Goal: Task Accomplishment & Management: Complete application form

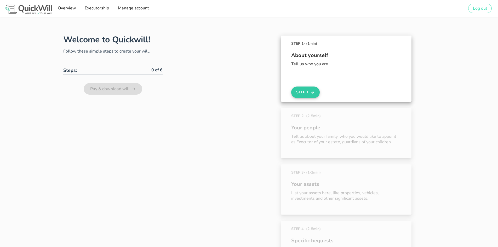
click at [302, 96] on button "Step 1" at bounding box center [305, 93] width 28 height 12
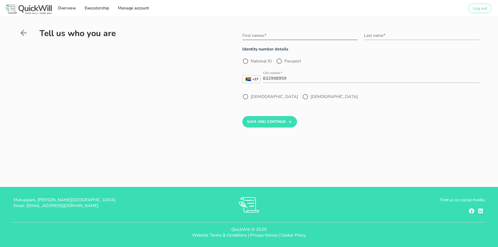
click at [263, 32] on div "First names*" at bounding box center [300, 35] width 115 height 8
click at [273, 35] on input "First names*" at bounding box center [300, 35] width 115 height 8
type input "s"
click at [254, 38] on input "SusanDianne" at bounding box center [300, 35] width 115 height 8
type input "Susan Dianne"
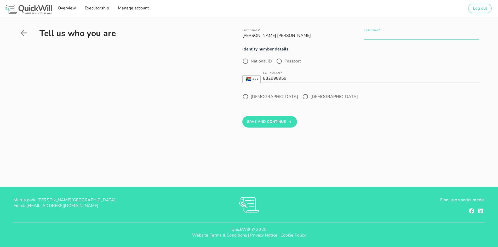
click at [425, 32] on input "Last name*" at bounding box center [421, 35] width 115 height 8
type input "De Zwart"
click at [246, 61] on div at bounding box center [245, 61] width 9 height 9
radio input "true"
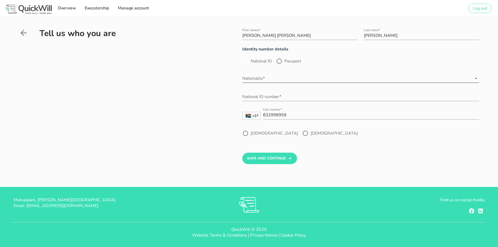
click at [253, 76] on input "Nationality*" at bounding box center [358, 78] width 230 height 8
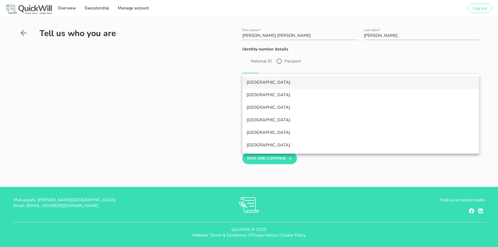
click at [259, 82] on div "South Africa" at bounding box center [361, 82] width 229 height 5
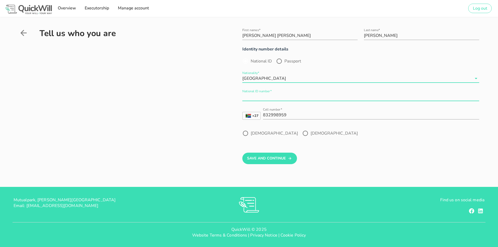
click at [263, 95] on input "National ID number*" at bounding box center [361, 97] width 237 height 8
type input "7503180118081"
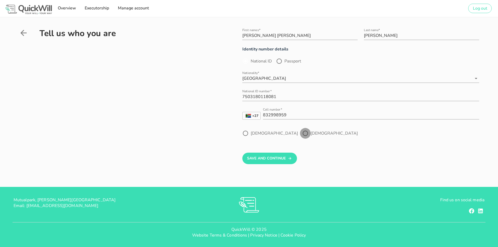
click at [301, 134] on div at bounding box center [305, 133] width 9 height 9
radio input "true"
click at [292, 115] on input "832998959" at bounding box center [371, 115] width 216 height 8
drag, startPoint x: 292, startPoint y: 116, endPoint x: 235, endPoint y: 113, distance: 57.4
click at [235, 113] on div "First names* Susan Dianne Last name* De Zwart Identity number details National …" at bounding box center [345, 94] width 269 height 140
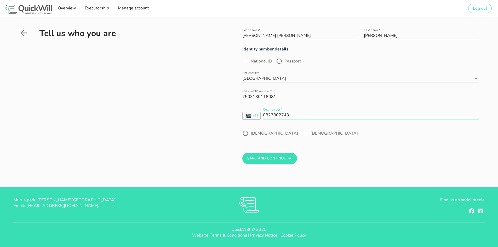
type input "0827802743"
click at [292, 146] on form "First names* Susan Dianne Last name* De Zwart Identity number details National …" at bounding box center [361, 94] width 237 height 140
drag, startPoint x: 283, startPoint y: 95, endPoint x: 291, endPoint y: 95, distance: 7.3
click at [284, 95] on input "7503180118081" at bounding box center [361, 97] width 237 height 8
click at [311, 134] on label "Female" at bounding box center [334, 133] width 47 height 5
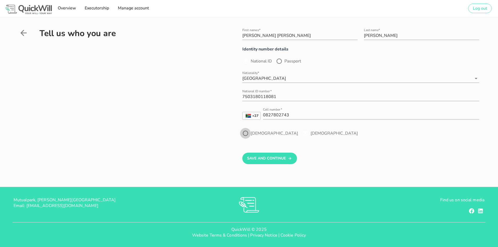
click at [247, 135] on div at bounding box center [245, 133] width 9 height 9
click at [301, 133] on div at bounding box center [305, 133] width 9 height 9
radio input "false"
radio input "true"
drag, startPoint x: 264, startPoint y: 110, endPoint x: 258, endPoint y: 110, distance: 5.8
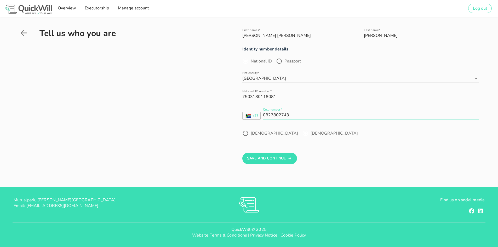
click at [258, 110] on div "+27 South Africa +27 United Kingdom +44 Afghanistan (‫افغانستان‬‎) +93 Albania …" at bounding box center [361, 116] width 237 height 17
type input "0824629866"
click at [282, 159] on button "Save And Continue" at bounding box center [270, 159] width 55 height 12
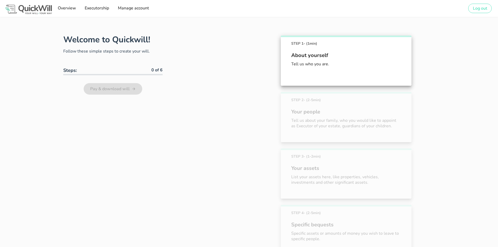
scroll to position [29, 0]
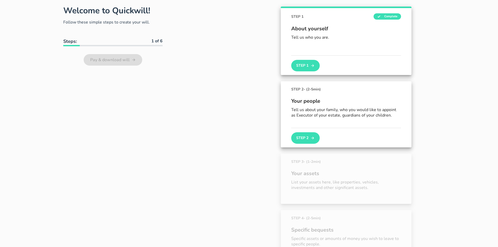
click at [305, 137] on button "Step 2" at bounding box center [305, 138] width 28 height 12
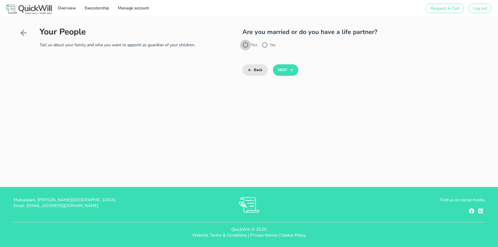
drag, startPoint x: 246, startPoint y: 44, endPoint x: 249, endPoint y: 46, distance: 4.1
click at [246, 44] on div at bounding box center [245, 45] width 9 height 9
radio input "true"
click at [286, 71] on button "Next" at bounding box center [285, 70] width 25 height 12
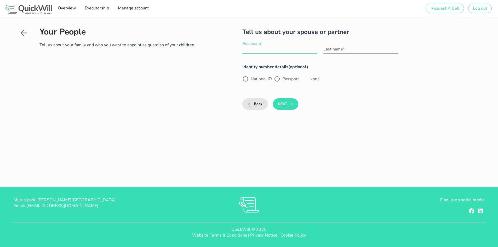
click at [246, 48] on input "First name(s)*" at bounding box center [280, 49] width 75 height 8
click at [353, 45] on div "Last name*" at bounding box center [361, 50] width 75 height 17
click at [294, 50] on input "Wilhelm Andre" at bounding box center [280, 49] width 75 height 8
type input "Wilhelm Andre"
click at [362, 49] on input "Last name*" at bounding box center [361, 49] width 75 height 8
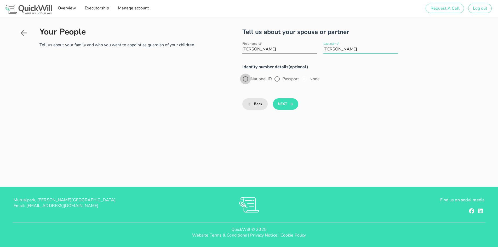
type input "De Zwart"
click at [245, 82] on div at bounding box center [245, 79] width 9 height 9
radio input "true"
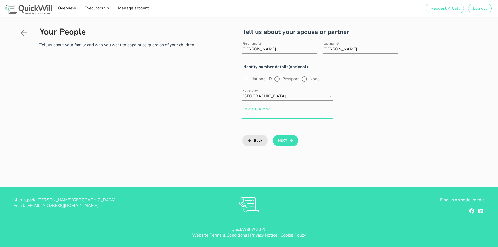
click at [270, 110] on div "National ID number*" at bounding box center [288, 114] width 91 height 8
type input "6908285118087"
click at [290, 141] on icon "submit" at bounding box center [292, 141] width 4 height 6
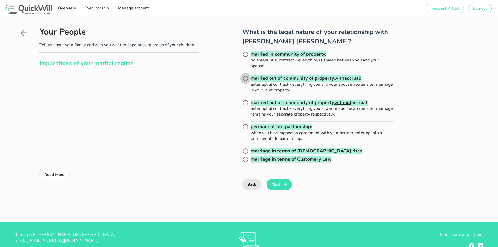
click at [246, 77] on div at bounding box center [245, 78] width 9 height 9
radio input "true"
click at [278, 185] on button "Next" at bounding box center [279, 185] width 25 height 12
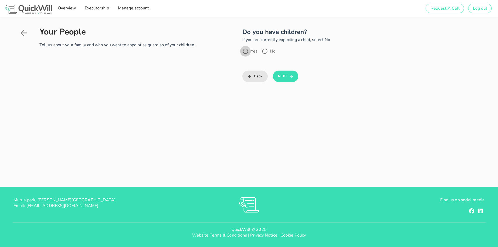
click at [245, 53] on div at bounding box center [245, 51] width 9 height 9
radio input "true"
click at [284, 79] on button "Next" at bounding box center [285, 77] width 25 height 12
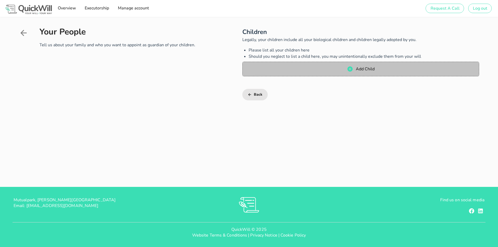
click at [351, 69] on icon "button" at bounding box center [350, 68] width 5 height 5
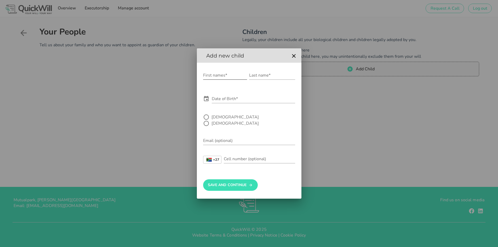
click at [223, 77] on input "First names*" at bounding box center [225, 75] width 44 height 8
type input "NicholasWillem"
click at [275, 79] on input "Last name*" at bounding box center [272, 75] width 46 height 8
type input "de Zwart"
click at [235, 103] on input "Date of Birth*" at bounding box center [253, 99] width 83 height 8
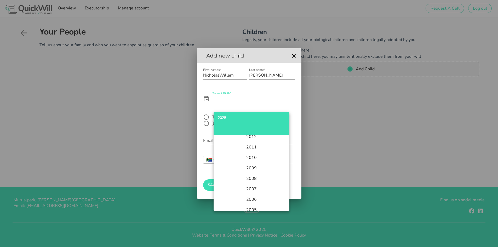
scroll to position [157, 0]
click at [249, 177] on li "2007" at bounding box center [252, 176] width 76 height 10
click at [251, 155] on div "Feb" at bounding box center [252, 155] width 14 height 4
click at [232, 181] on div "12" at bounding box center [231, 181] width 5 height 4
type input "2007-02-12"
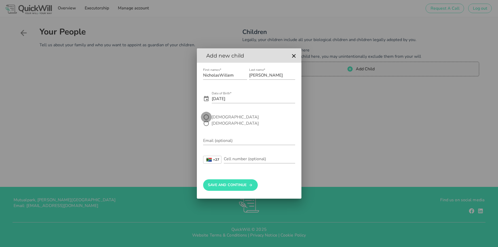
click at [207, 122] on div at bounding box center [206, 117] width 9 height 9
radio input "true"
click at [220, 79] on input "NicholasWillem" at bounding box center [225, 75] width 44 height 8
type input "Nicholas Willem"
click at [233, 180] on button "Save And Continue" at bounding box center [230, 185] width 55 height 12
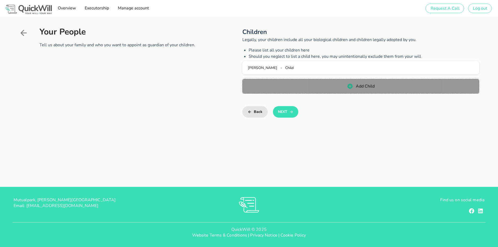
click at [363, 87] on span "Add Child" at bounding box center [365, 86] width 19 height 6
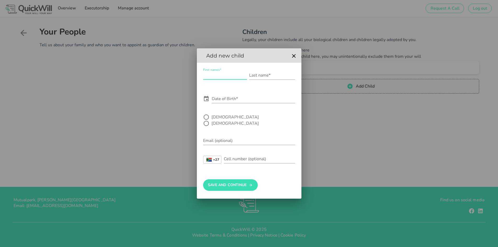
click at [215, 80] on input "First names*" at bounding box center [225, 75] width 44 height 8
type input "m"
type input "Megan Geyle"
click at [273, 76] on input "Last name*" at bounding box center [272, 75] width 46 height 8
type input "de Zwart"
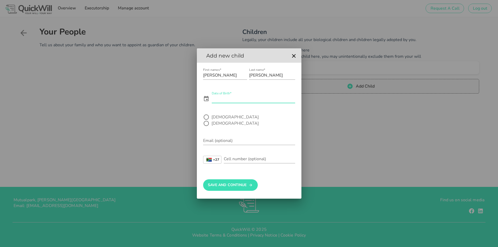
click at [227, 103] on input "Date of Birth*" at bounding box center [253, 99] width 83 height 8
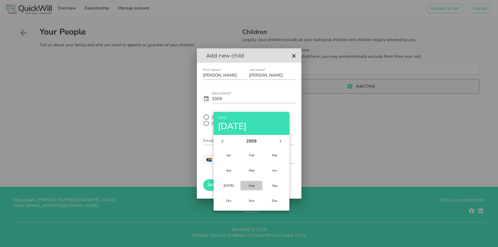
click at [251, 185] on div "Aug" at bounding box center [252, 186] width 14 height 4
click at [230, 171] on div "3" at bounding box center [231, 171] width 5 height 4
type input "2009-08-03"
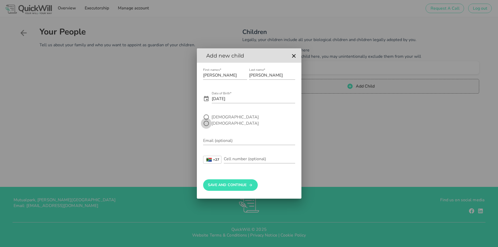
click at [211, 120] on div at bounding box center [206, 123] width 9 height 9
radio input "true"
click at [229, 183] on button "Save And Continue" at bounding box center [230, 185] width 55 height 12
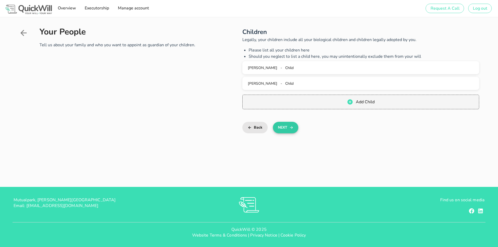
click at [284, 123] on button "Next" at bounding box center [285, 128] width 25 height 12
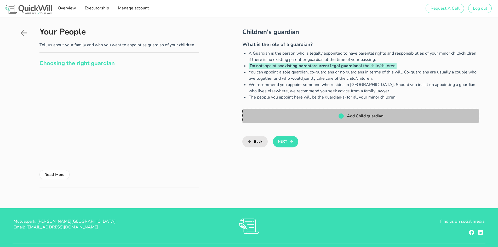
click at [364, 117] on span "Add Child guardian" at bounding box center [365, 116] width 37 height 6
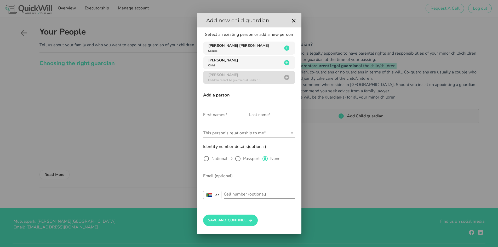
click at [219, 115] on input "First names*" at bounding box center [225, 115] width 44 height 8
type input "Rob"
click at [265, 114] on input "Last name*" at bounding box center [272, 115] width 46 height 8
type input "Porter"
click at [292, 134] on icon at bounding box center [292, 133] width 6 height 6
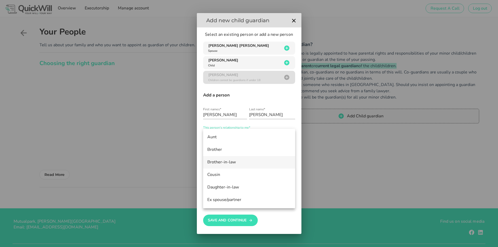
click at [238, 161] on div "Brother-in-law" at bounding box center [249, 162] width 84 height 5
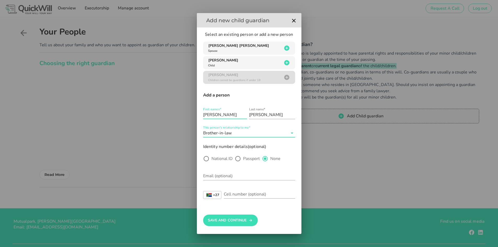
drag, startPoint x: 228, startPoint y: 117, endPoint x: 192, endPoint y: 112, distance: 36.2
click at [192, 114] on div "Sign up to create your free will The first step in setting up your will is crea…" at bounding box center [249, 134] width 498 height 269
type input "Jann"
click at [292, 132] on icon at bounding box center [292, 133] width 6 height 6
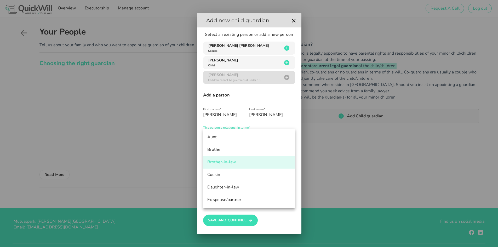
click at [289, 110] on div "Last name* Porter" at bounding box center [272, 116] width 46 height 17
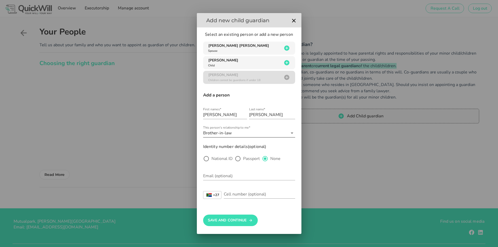
click at [293, 134] on icon at bounding box center [292, 133] width 6 height 6
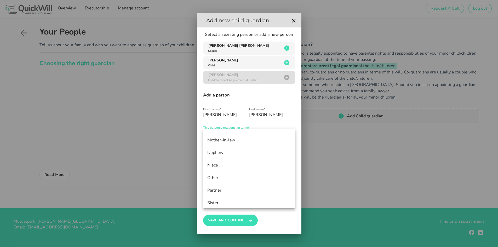
scroll to position [262, 0]
click at [219, 175] on div "Sister" at bounding box center [249, 177] width 84 height 5
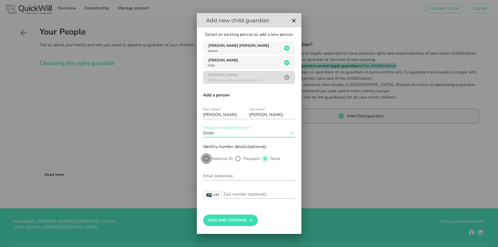
click at [207, 160] on div at bounding box center [206, 158] width 9 height 9
radio input "true"
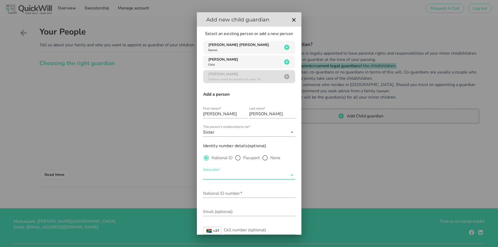
click at [224, 175] on input "Nationality*" at bounding box center [245, 175] width 85 height 8
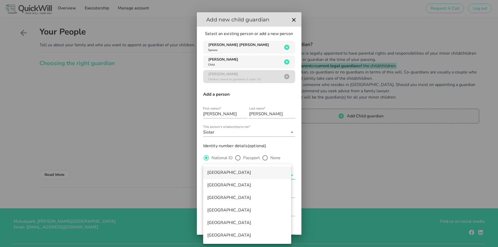
click at [228, 172] on div "South Africa" at bounding box center [247, 172] width 80 height 5
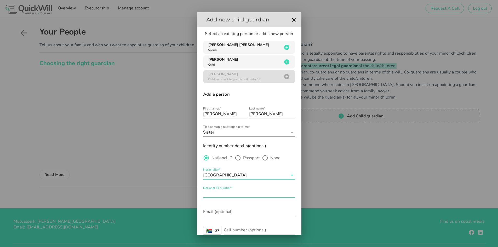
click at [229, 190] on div "National ID number*" at bounding box center [249, 193] width 92 height 8
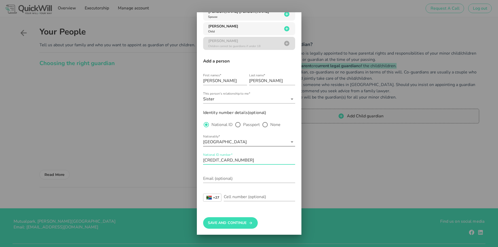
scroll to position [35, 0]
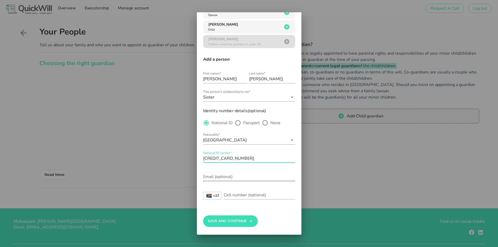
type input "6506290006089"
click at [233, 179] on input "Email (optional)" at bounding box center [249, 177] width 92 height 8
type input "jann@cruiseoptions.co.za"
click at [235, 195] on div "Cell number (optional)" at bounding box center [259, 195] width 71 height 8
drag, startPoint x: 230, startPoint y: 192, endPoint x: 248, endPoint y: 194, distance: 17.9
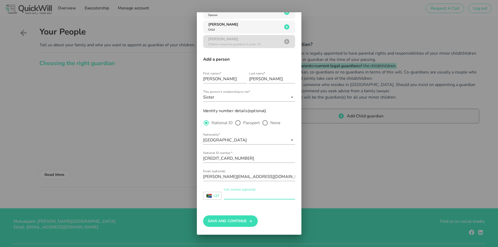
click at [231, 192] on input "Cell number (optional)" at bounding box center [259, 195] width 71 height 8
type input "0834471362"
click at [230, 220] on button "Save And Continue" at bounding box center [230, 222] width 55 height 12
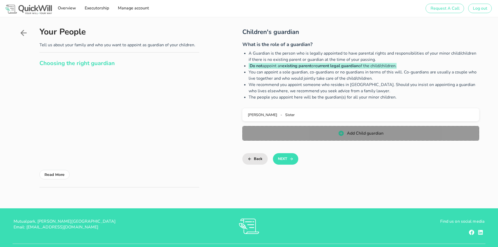
click at [343, 133] on icon "button" at bounding box center [341, 133] width 5 height 5
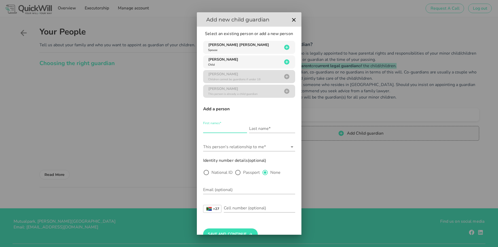
click at [229, 129] on input "First names*" at bounding box center [225, 129] width 44 height 8
type input "Rob"
click at [268, 127] on input "Last name*" at bounding box center [272, 129] width 46 height 8
type input "Porter"
click at [291, 147] on icon at bounding box center [292, 147] width 3 height 1
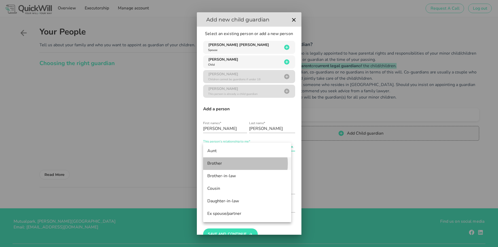
click at [230, 166] on div "Brother" at bounding box center [247, 163] width 80 height 5
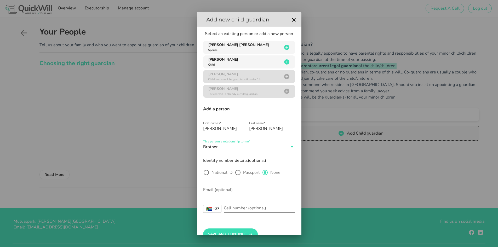
scroll to position [13, 0]
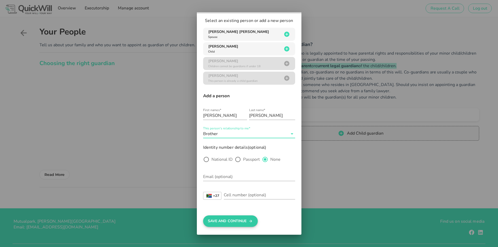
click at [223, 221] on button "Save And Continue" at bounding box center [230, 222] width 55 height 12
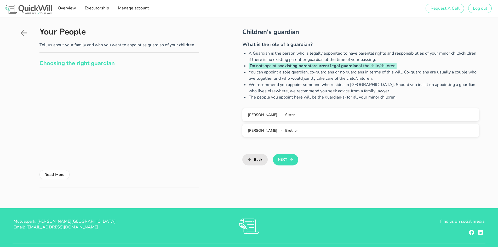
scroll to position [0, 0]
click at [291, 159] on icon "button" at bounding box center [292, 160] width 4 height 6
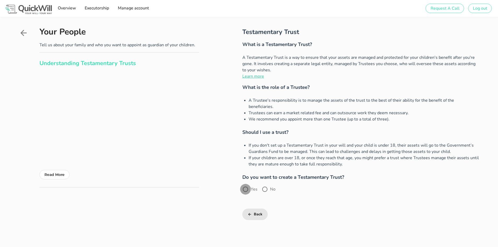
click at [247, 185] on div at bounding box center [245, 189] width 9 height 9
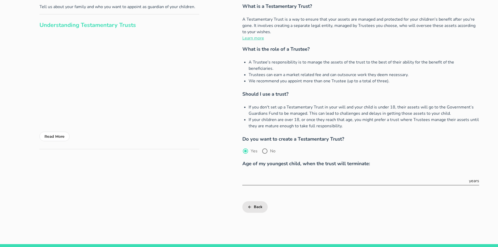
scroll to position [52, 0]
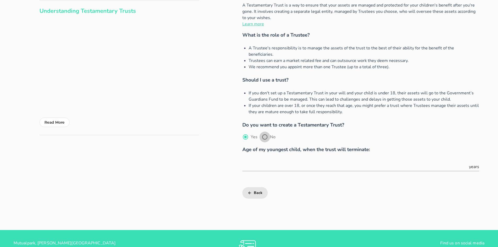
click at [265, 133] on div at bounding box center [265, 137] width 9 height 9
radio input "false"
radio input "true"
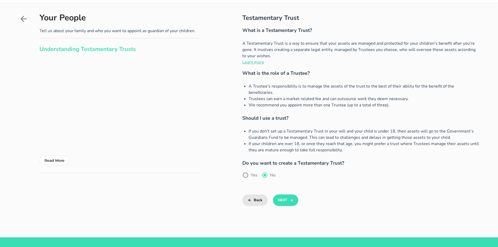
scroll to position [26, 0]
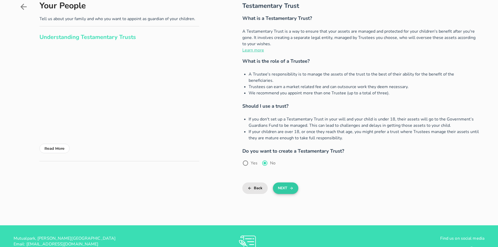
click at [285, 183] on button "Next" at bounding box center [285, 189] width 25 height 12
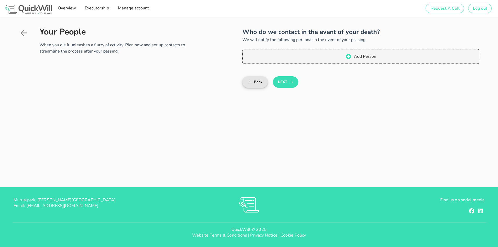
click at [255, 82] on button "Back" at bounding box center [255, 82] width 25 height 12
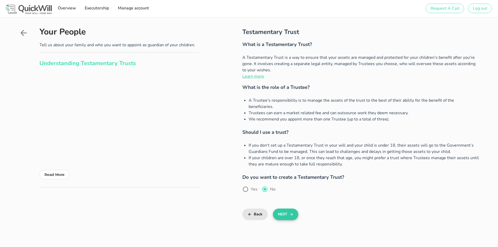
click at [290, 211] on icon "button" at bounding box center [292, 214] width 4 height 6
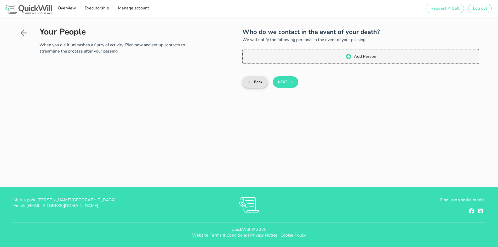
click at [260, 82] on button "Back" at bounding box center [255, 82] width 25 height 12
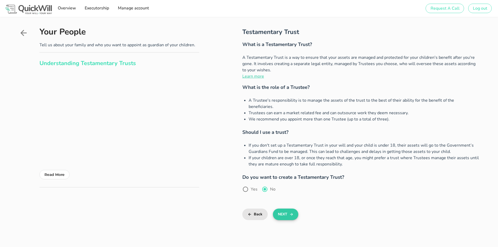
click at [280, 209] on button "Next" at bounding box center [285, 215] width 25 height 12
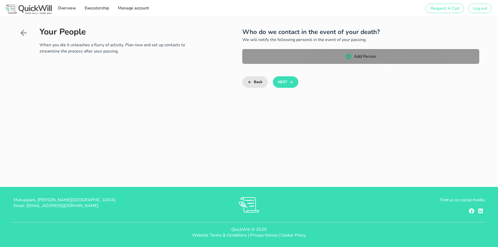
click at [353, 57] on span "Add Person" at bounding box center [361, 56] width 226 height 6
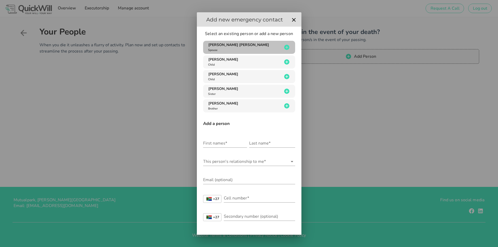
click at [261, 47] on div "Wilhelm Andre De Zwart Spouse" at bounding box center [244, 47] width 75 height 10
type input "Wilhelm Andre"
type input "De Zwart"
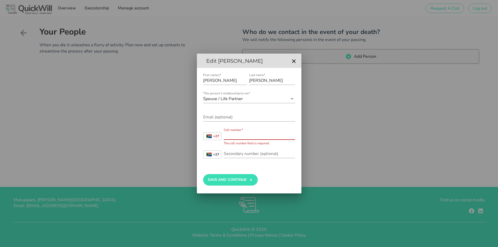
click at [245, 139] on input "Cell number*" at bounding box center [259, 135] width 71 height 8
type input "0828204228"
click at [239, 114] on input "Email (optional)" at bounding box center [249, 117] width 92 height 8
click at [237, 115] on input "andre@ing" at bounding box center [249, 117] width 92 height 8
drag, startPoint x: 234, startPoint y: 120, endPoint x: 150, endPoint y: 124, distance: 84.1
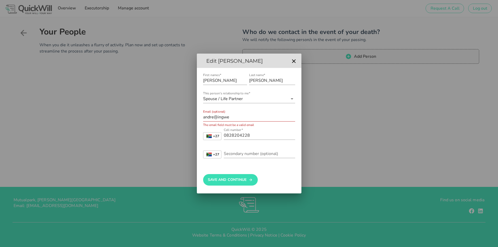
click at [150, 124] on div "Sign up to create your free will The first step in setting up your will is crea…" at bounding box center [249, 123] width 498 height 247
paste input "construction.co.za"
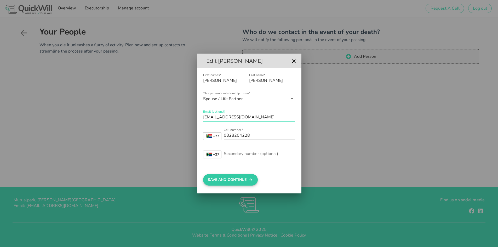
type input "andre@ingweconstruction.co.za"
click at [237, 178] on button "Save And Continue" at bounding box center [230, 180] width 55 height 12
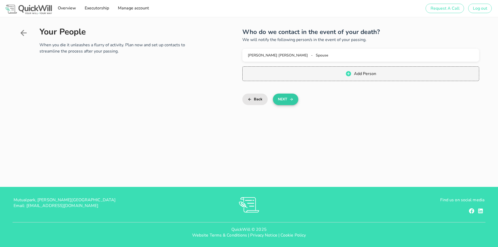
click at [286, 100] on button "Next" at bounding box center [285, 100] width 25 height 12
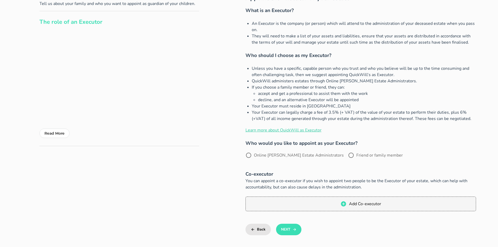
scroll to position [52, 0]
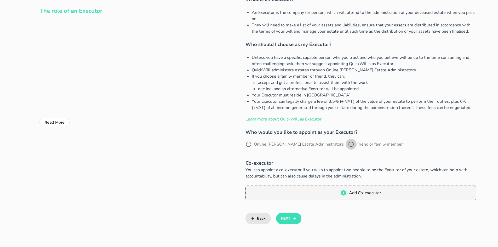
click at [347, 144] on div at bounding box center [351, 144] width 9 height 9
radio input "true"
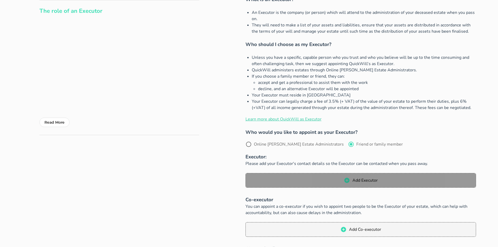
click at [351, 180] on span "Add Executor" at bounding box center [361, 180] width 220 height 6
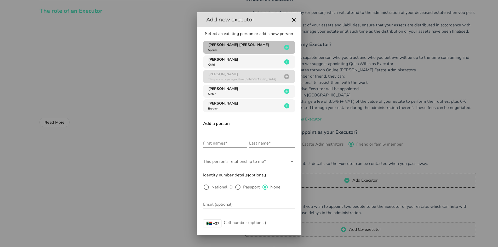
click at [248, 48] on div "Wilhelm Andre De Zwart Spouse" at bounding box center [244, 47] width 75 height 10
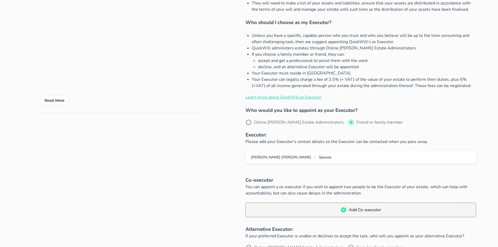
scroll to position [105, 0]
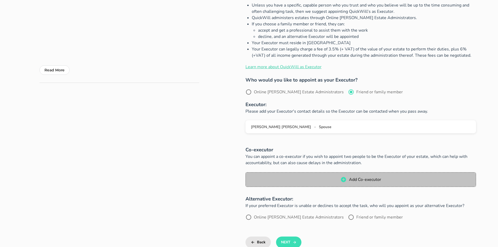
click at [359, 179] on span "Add Co-executor" at bounding box center [365, 180] width 32 height 6
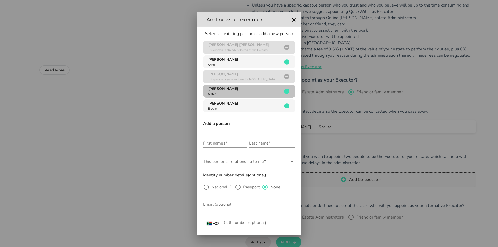
click at [253, 89] on div "Jann Porter Sister" at bounding box center [244, 91] width 75 height 10
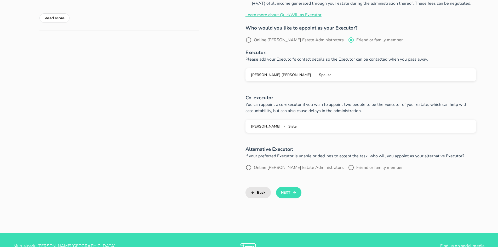
scroll to position [157, 0]
click at [262, 194] on button "Back" at bounding box center [258, 193] width 25 height 12
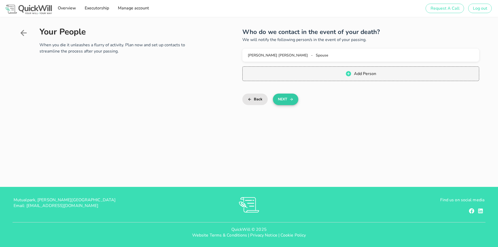
click at [285, 102] on button "Next" at bounding box center [285, 100] width 25 height 12
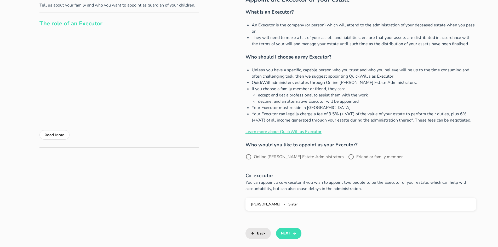
scroll to position [52, 0]
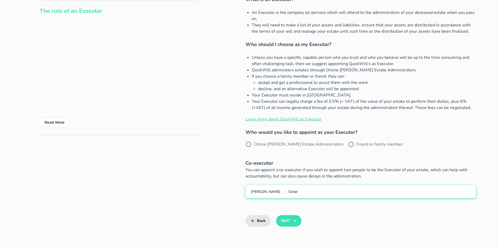
click at [288, 190] on div "Jann Porter - Sister" at bounding box center [361, 191] width 222 height 5
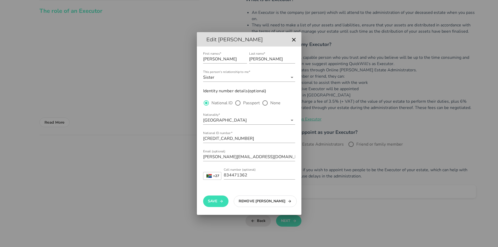
click at [256, 203] on button "Remove Jann" at bounding box center [265, 202] width 63 height 12
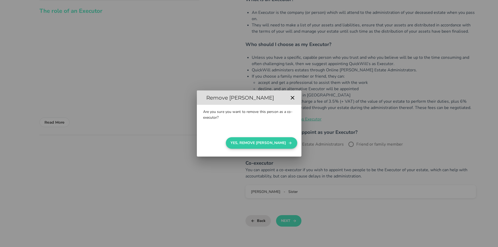
click at [271, 143] on button "Yes, Remove Jann" at bounding box center [261, 143] width 71 height 12
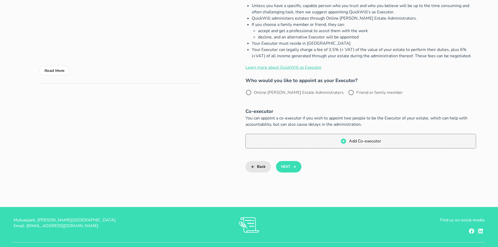
scroll to position [105, 0]
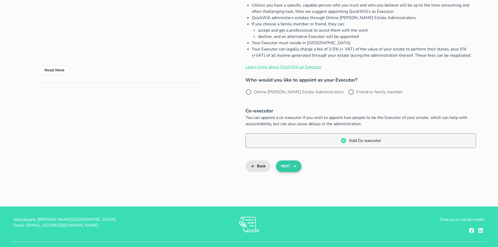
click at [297, 166] on button "Next" at bounding box center [288, 167] width 25 height 12
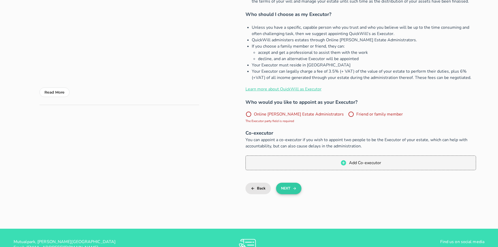
scroll to position [76, 0]
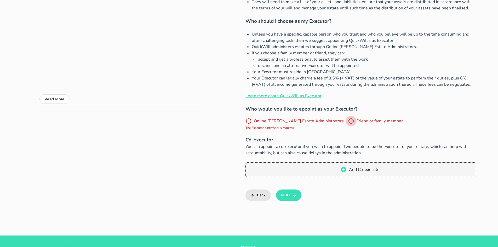
click at [347, 120] on div at bounding box center [351, 121] width 9 height 9
radio input "true"
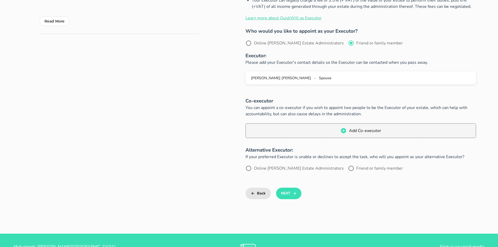
scroll to position [154, 0]
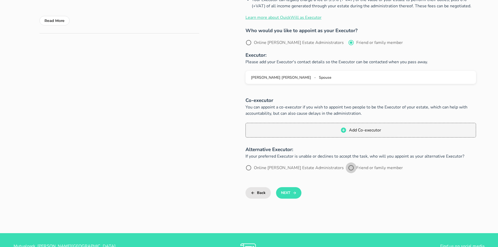
click at [347, 168] on div at bounding box center [351, 168] width 9 height 9
radio input "true"
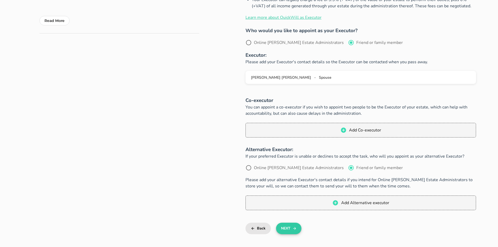
click at [287, 229] on button "Next" at bounding box center [288, 229] width 25 height 12
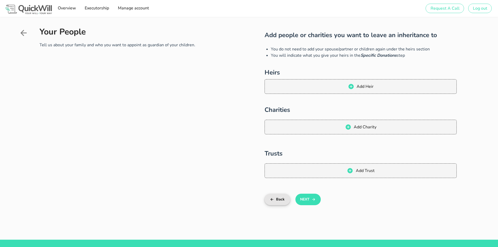
click at [278, 200] on button "Back" at bounding box center [277, 200] width 25 height 12
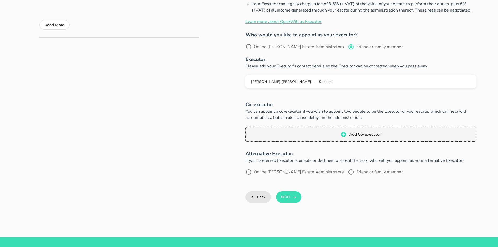
scroll to position [157, 0]
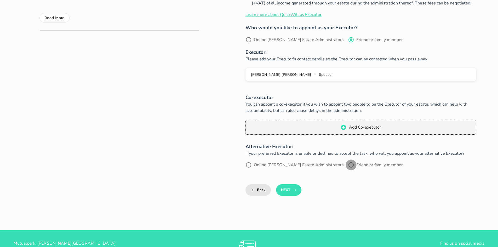
click at [347, 164] on div at bounding box center [351, 165] width 9 height 9
radio input "true"
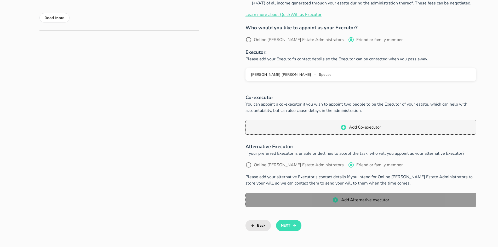
click at [351, 198] on span "Add Alternative executor" at bounding box center [365, 200] width 48 height 6
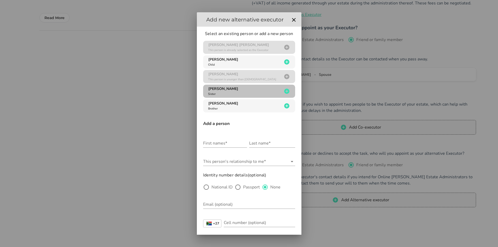
drag, startPoint x: 228, startPoint y: 92, endPoint x: 232, endPoint y: 93, distance: 3.7
click at [228, 92] on div "Jann Porter Sister" at bounding box center [244, 91] width 75 height 10
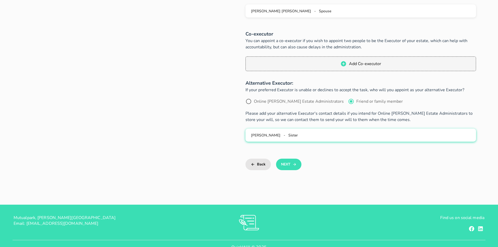
scroll to position [235, 0]
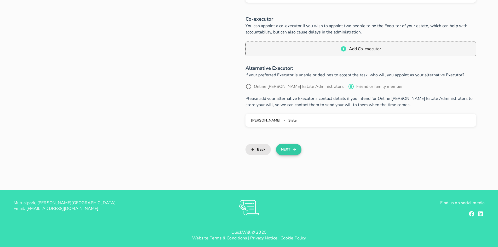
click at [290, 149] on button "Next" at bounding box center [288, 150] width 25 height 12
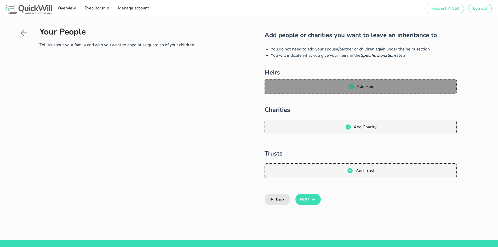
click at [357, 86] on span "Add Heir" at bounding box center [365, 87] width 17 height 6
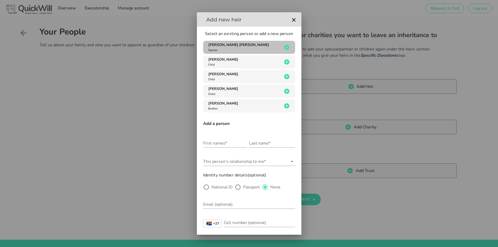
click at [242, 48] on div "Wilhelm Andre De Zwart Spouse" at bounding box center [244, 47] width 75 height 10
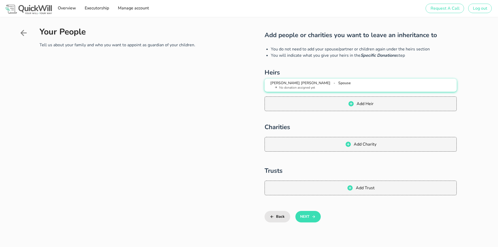
click at [331, 87] on li "No donation assigned yet" at bounding box center [363, 88] width 180 height 5
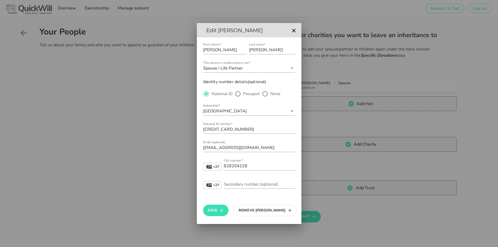
click at [261, 210] on button "Remove Wilhelm" at bounding box center [265, 211] width 63 height 12
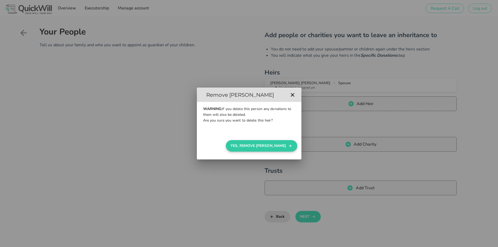
click at [265, 144] on button "Yes, Remove Wilhelm" at bounding box center [261, 146] width 71 height 12
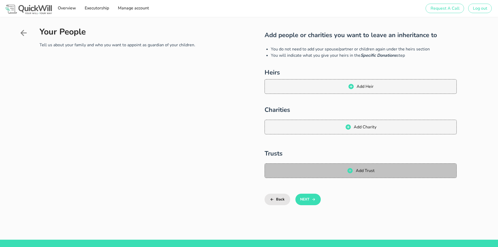
click at [362, 170] on span "Add Trust" at bounding box center [365, 171] width 19 height 6
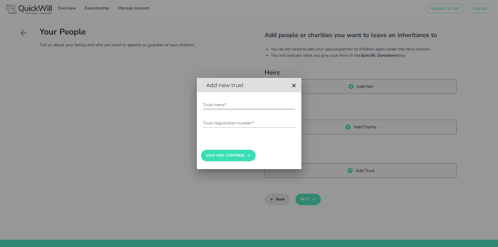
click at [239, 102] on input "Trust name*" at bounding box center [249, 105] width 92 height 8
click at [220, 103] on label "Trust name*" at bounding box center [214, 104] width 23 height 5
click at [220, 103] on input "Trust name*" at bounding box center [249, 105] width 92 height 8
type input "Zoot Trust"
click at [244, 122] on input "Trust registration number*" at bounding box center [249, 123] width 92 height 8
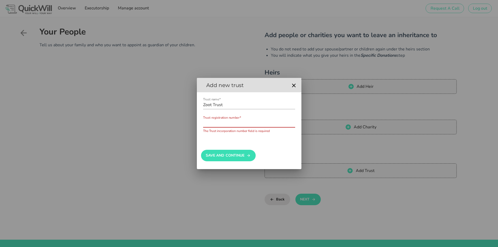
paste input "IT000083/2023([GEOGRAPHIC_DATA])"
type input "IT000083/2023([GEOGRAPHIC_DATA])"
click at [279, 165] on div "Save And Continue" at bounding box center [249, 153] width 96 height 28
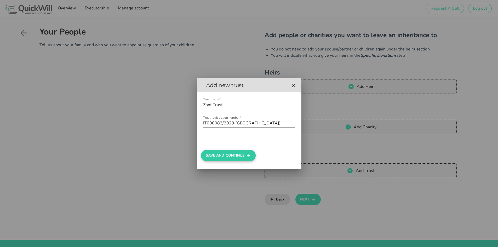
click at [236, 155] on button "Save And Continue" at bounding box center [228, 156] width 55 height 12
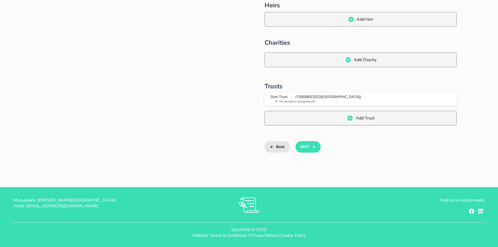
scroll to position [68, 0]
click at [309, 146] on button "Next" at bounding box center [308, 147] width 25 height 12
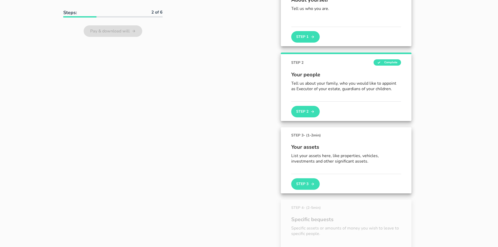
scroll to position [138, 0]
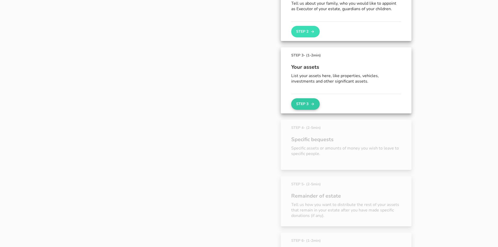
click at [314, 103] on icon "button" at bounding box center [313, 104] width 4 height 6
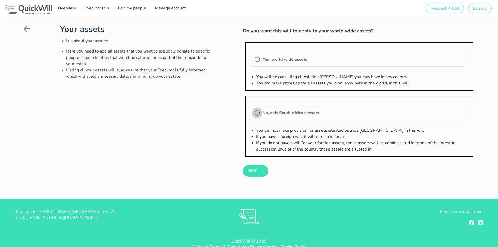
click at [259, 114] on div at bounding box center [257, 113] width 9 height 9
radio input "true"
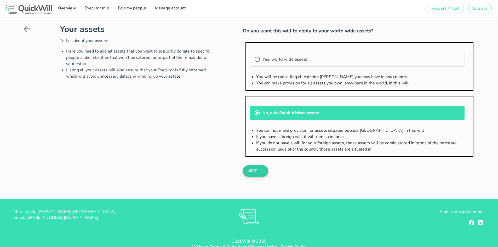
click at [256, 170] on button "Next" at bounding box center [255, 171] width 25 height 12
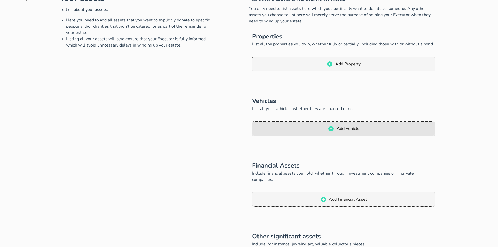
scroll to position [26, 0]
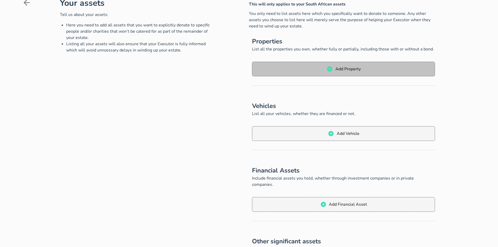
click at [359, 70] on span "Add Property" at bounding box center [348, 69] width 26 height 6
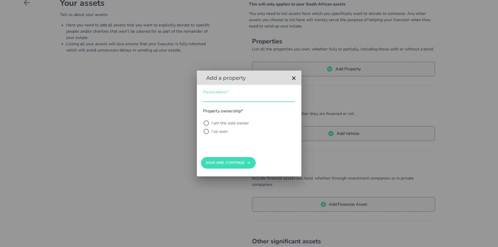
click at [244, 95] on input "Physical address*" at bounding box center [249, 97] width 92 height 8
type input "Leopard Creek Stand 60"
click at [207, 123] on div at bounding box center [206, 123] width 9 height 9
click at [206, 131] on div at bounding box center [206, 131] width 9 height 9
radio input "false"
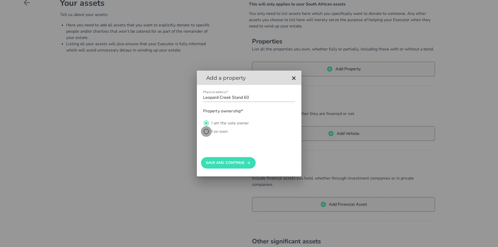
radio input "true"
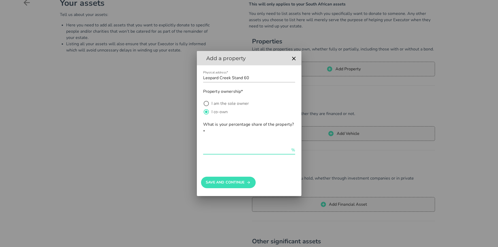
click at [224, 149] on input "text" at bounding box center [246, 150] width 87 height 8
click at [223, 184] on button "Save And Continue" at bounding box center [228, 183] width 55 height 12
drag, startPoint x: 220, startPoint y: 146, endPoint x: 220, endPoint y: 150, distance: 3.4
click at [220, 147] on input "100" at bounding box center [246, 150] width 87 height 8
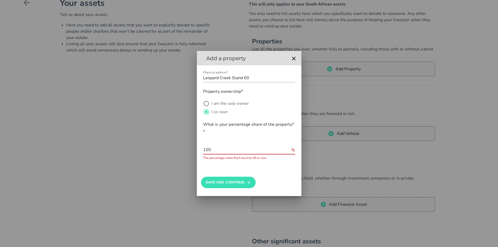
drag, startPoint x: 217, startPoint y: 151, endPoint x: 200, endPoint y: 155, distance: 17.7
click at [200, 155] on div "Physical address* Property ownership* I am the sole owner I co-own What is your…" at bounding box center [249, 114] width 105 height 99
type input "99"
click at [227, 186] on button "Save And Continue" at bounding box center [228, 183] width 55 height 12
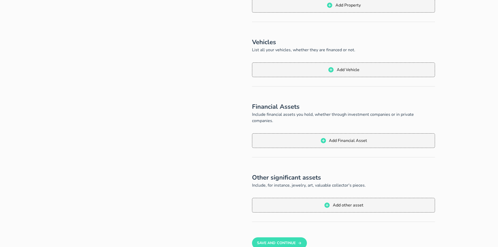
scroll to position [78, 0]
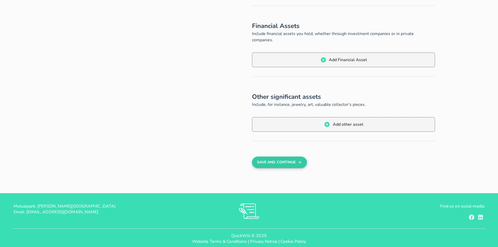
click at [288, 160] on button "Save And Continue" at bounding box center [279, 163] width 55 height 12
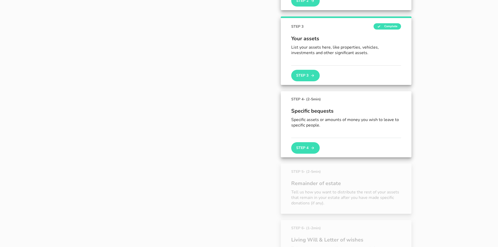
scroll to position [194, 0]
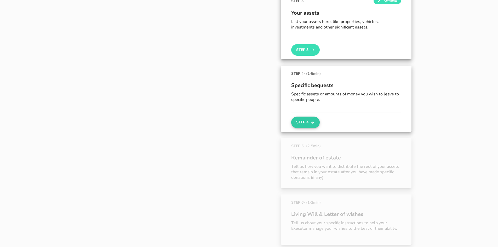
click at [311, 120] on icon "button" at bounding box center [313, 122] width 4 height 6
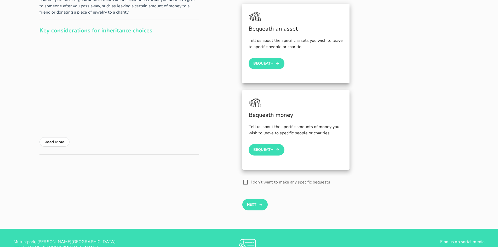
scroll to position [43, 0]
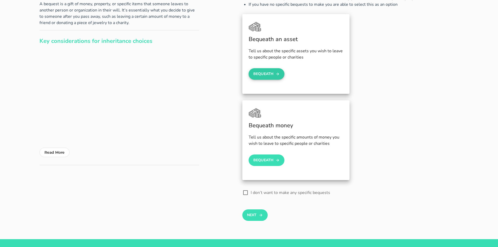
click at [262, 70] on button "Bequeath" at bounding box center [267, 74] width 36 height 12
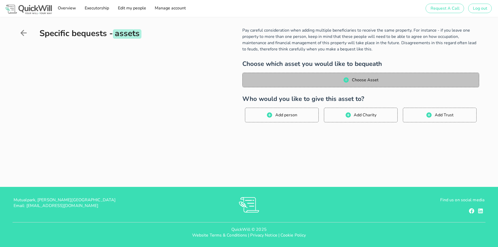
click at [363, 82] on span "Choose Asset" at bounding box center [365, 80] width 27 height 6
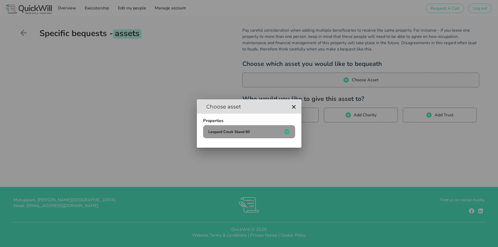
click at [254, 132] on div "Leopard Creek Stand 60" at bounding box center [244, 132] width 75 height 5
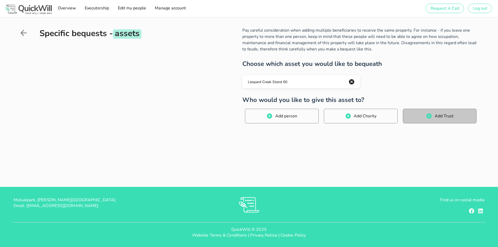
click at [445, 119] on span "Add Trust" at bounding box center [444, 116] width 19 height 6
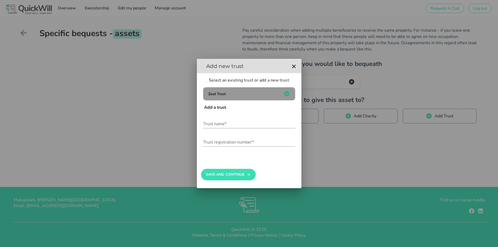
click at [238, 90] on button "Zoot Trust" at bounding box center [249, 93] width 92 height 13
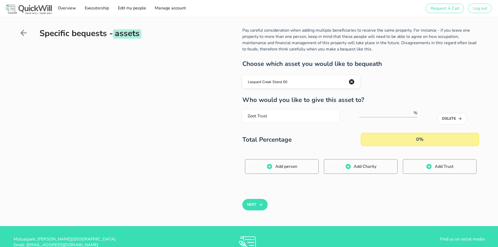
click at [422, 140] on div "0%" at bounding box center [420, 139] width 119 height 13
click at [396, 113] on input "number" at bounding box center [386, 113] width 54 height 8
type input "100"
click at [258, 203] on button "Next" at bounding box center [255, 205] width 25 height 12
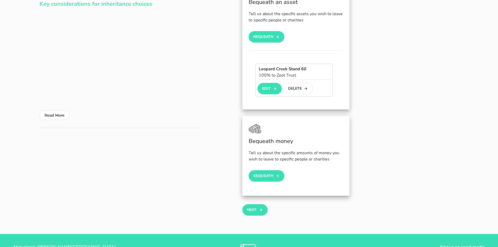
scroll to position [127, 0]
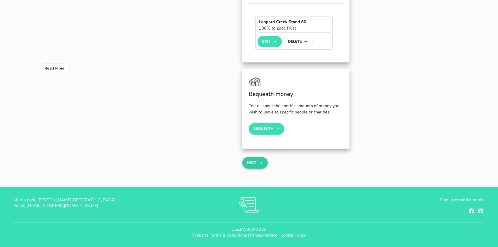
click at [260, 164] on icon "button" at bounding box center [261, 163] width 4 height 6
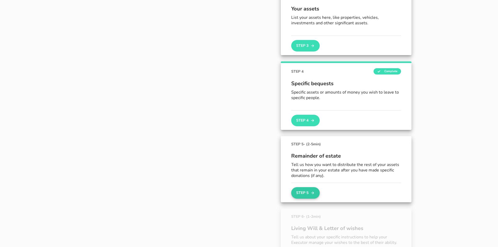
click at [306, 193] on button "Step 5" at bounding box center [305, 193] width 28 height 12
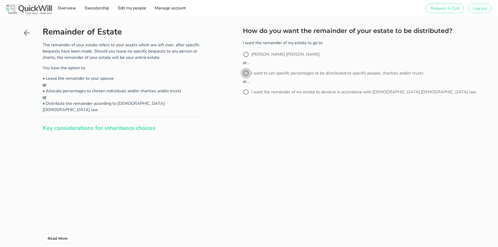
click at [247, 73] on div at bounding box center [246, 73] width 9 height 9
radio input "true"
click at [260, 117] on icon "submit" at bounding box center [262, 117] width 4 height 6
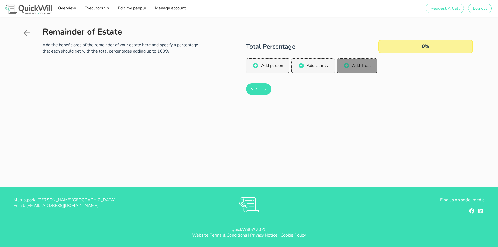
click at [362, 67] on span "Add Trust" at bounding box center [361, 66] width 19 height 6
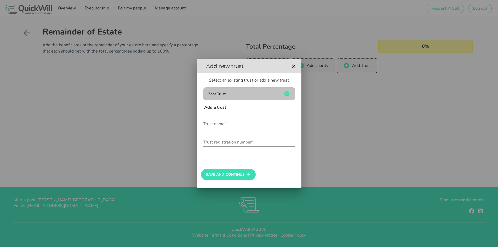
click at [237, 95] on div "Zoot Trust" at bounding box center [244, 94] width 75 height 5
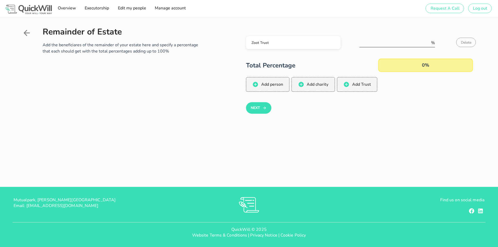
click at [384, 37] on div "%" at bounding box center [398, 44] width 76 height 17
click at [383, 42] on input "number" at bounding box center [395, 43] width 71 height 8
type input "100"
click at [466, 54] on div "Zoot Trust 100 % Delete Total Percentage 100% Add person Add charity Add Trust …" at bounding box center [359, 76] width 233 height 99
click at [416, 70] on div "100%" at bounding box center [426, 65] width 95 height 13
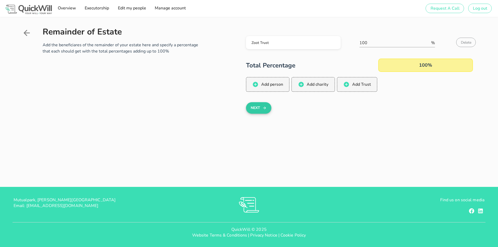
click at [262, 111] on button "Next" at bounding box center [258, 108] width 25 height 12
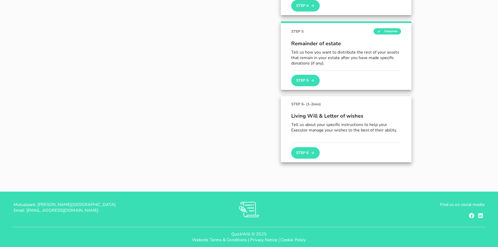
scroll to position [315, 0]
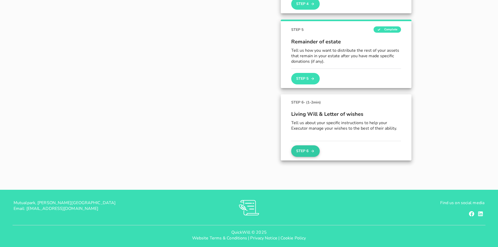
click at [312, 150] on icon "button" at bounding box center [313, 151] width 4 height 6
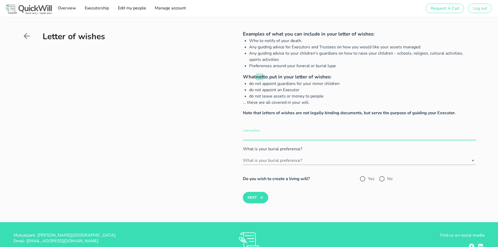
click at [272, 134] on input "Last wishes" at bounding box center [359, 136] width 233 height 8
click at [473, 159] on icon at bounding box center [473, 161] width 6 height 6
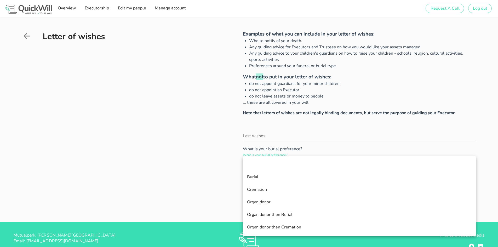
click at [274, 189] on div "Cremation" at bounding box center [359, 189] width 225 height 5
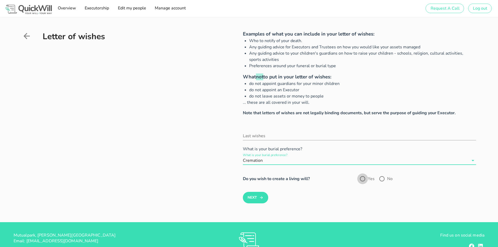
click at [360, 180] on div at bounding box center [362, 179] width 9 height 9
radio input "true"
drag, startPoint x: 261, startPoint y: 199, endPoint x: 266, endPoint y: 197, distance: 5.4
click at [261, 199] on icon "submit" at bounding box center [262, 198] width 4 height 6
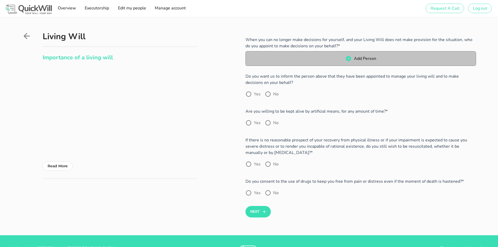
click at [350, 59] on icon "button" at bounding box center [348, 58] width 5 height 5
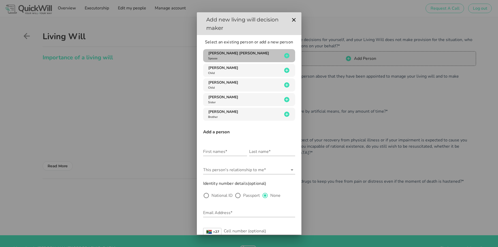
click at [227, 57] on div "Wilhelm Andre De Zwart Spouse" at bounding box center [244, 56] width 75 height 10
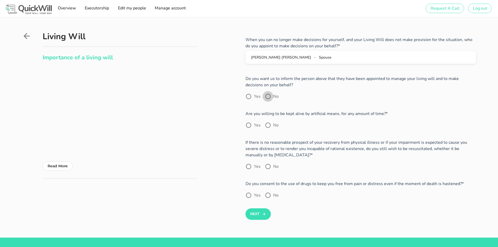
click at [271, 97] on div at bounding box center [268, 96] width 9 height 9
radio input "true"
click at [248, 126] on div at bounding box center [248, 125] width 9 height 9
radio input "true"
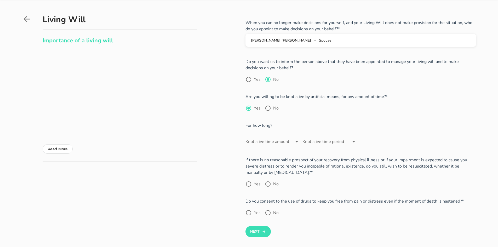
scroll to position [26, 0]
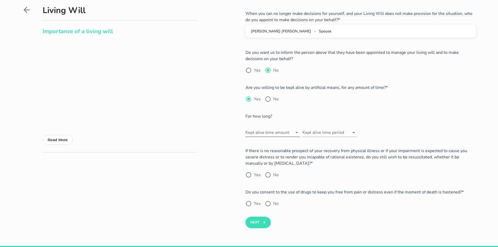
click at [296, 133] on icon at bounding box center [297, 133] width 6 height 6
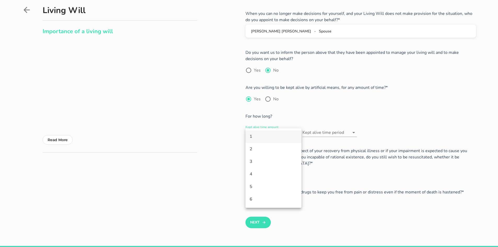
click at [296, 133] on div "1" at bounding box center [274, 137] width 56 height 13
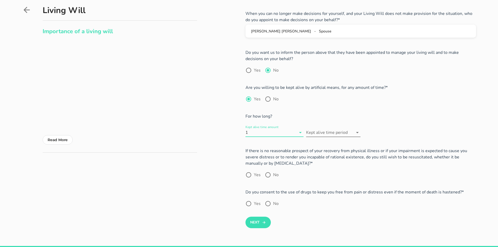
click at [360, 132] on icon at bounding box center [358, 133] width 6 height 6
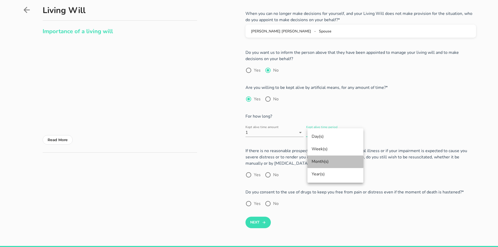
click at [331, 161] on div "Month(s)" at bounding box center [336, 161] width 48 height 5
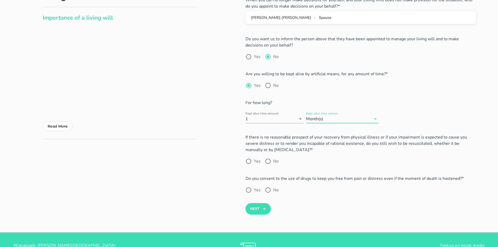
scroll to position [78, 0]
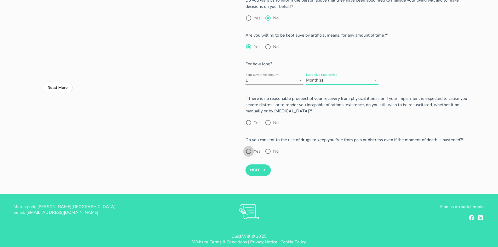
click at [248, 151] on div at bounding box center [248, 151] width 9 height 9
radio input "true"
click at [251, 124] on div at bounding box center [248, 122] width 9 height 9
radio input "true"
click at [265, 167] on button "Next" at bounding box center [258, 171] width 25 height 12
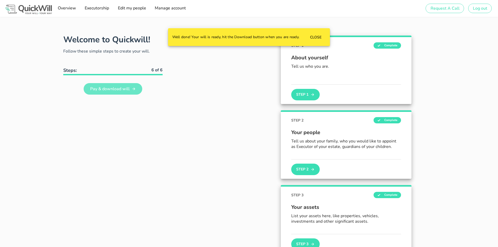
click at [133, 86] on link "Pay & download will" at bounding box center [113, 89] width 59 height 12
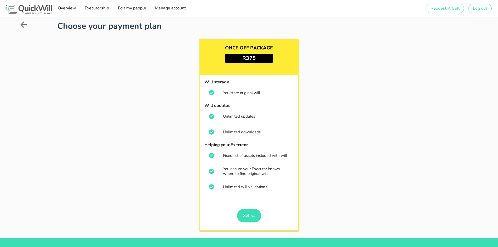
click at [211, 93] on icon at bounding box center [211, 92] width 5 height 5
click at [211, 116] on icon at bounding box center [211, 116] width 5 height 5
click at [211, 132] on icon at bounding box center [211, 132] width 5 height 5
click at [211, 157] on icon at bounding box center [212, 156] width 6 height 6
click at [213, 175] on div "You ensure your Executor knows where to find original will" at bounding box center [249, 172] width 89 height 16
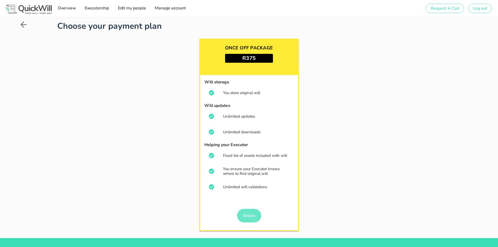
click at [252, 212] on link "Select" at bounding box center [249, 216] width 24 height 14
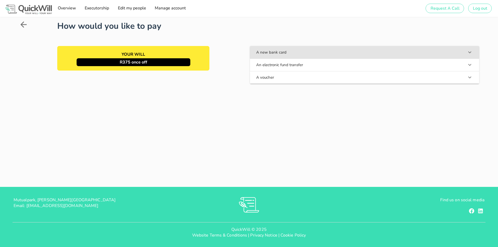
click at [472, 53] on icon "button" at bounding box center [470, 52] width 6 height 6
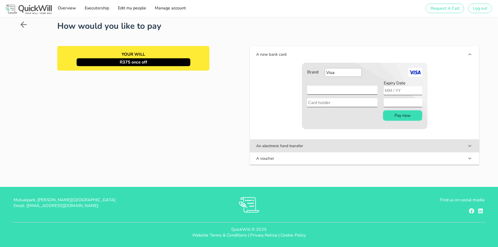
click at [471, 145] on icon "button" at bounding box center [470, 146] width 6 height 6
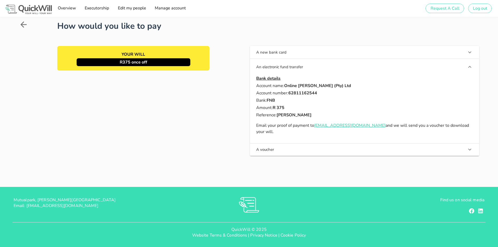
click at [471, 52] on icon "button" at bounding box center [470, 52] width 6 height 6
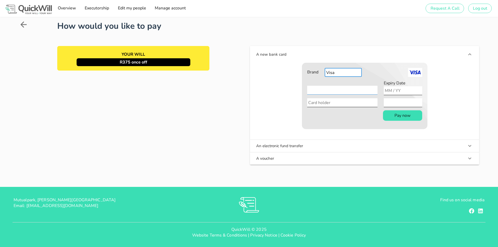
click at [356, 75] on select "Visa Mastercard American Express" at bounding box center [343, 72] width 37 height 9
click at [356, 74] on select "Visa Mastercard American Express" at bounding box center [343, 72] width 37 height 9
type input "06 / 30"
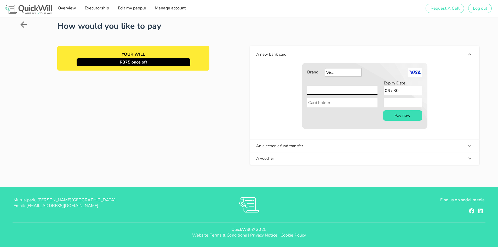
click at [347, 97] on form "Brand Visa Mastercard American Express Card Number Expiry Date 06 / 30 Card hol…" at bounding box center [365, 96] width 126 height 66
click at [345, 102] on input "Card holder" at bounding box center [342, 102] width 70 height 9
type input "m"
type input "M Haman"
click at [395, 117] on button "Pay now" at bounding box center [402, 115] width 39 height 10
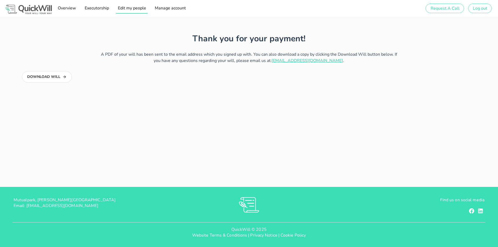
type input "[PERSON_NAME][EMAIL_ADDRESS][DOMAIN_NAME]"
click at [132, 10] on span "Edit my people" at bounding box center [131, 8] width 29 height 6
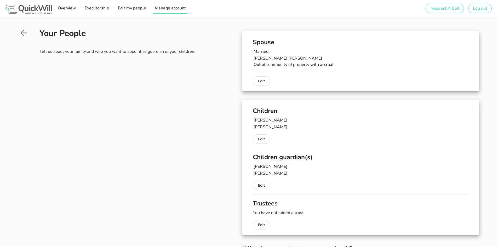
click at [162, 10] on span "Manage account" at bounding box center [170, 8] width 31 height 6
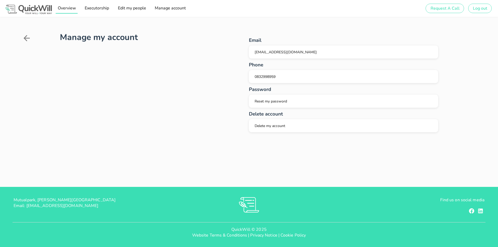
click at [72, 8] on span "Overview" at bounding box center [66, 8] width 19 height 6
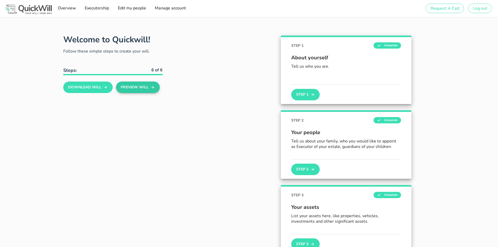
click at [145, 88] on button "Preview Will" at bounding box center [138, 88] width 44 height 12
